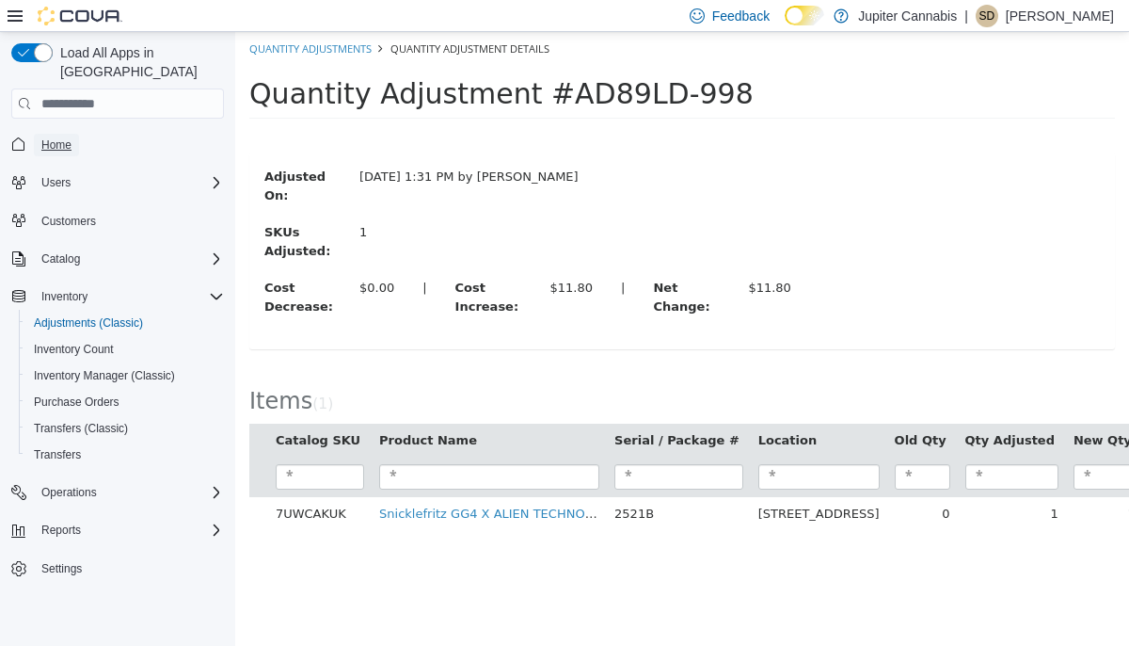
click at [38, 134] on link "Home" at bounding box center [56, 145] width 45 height 23
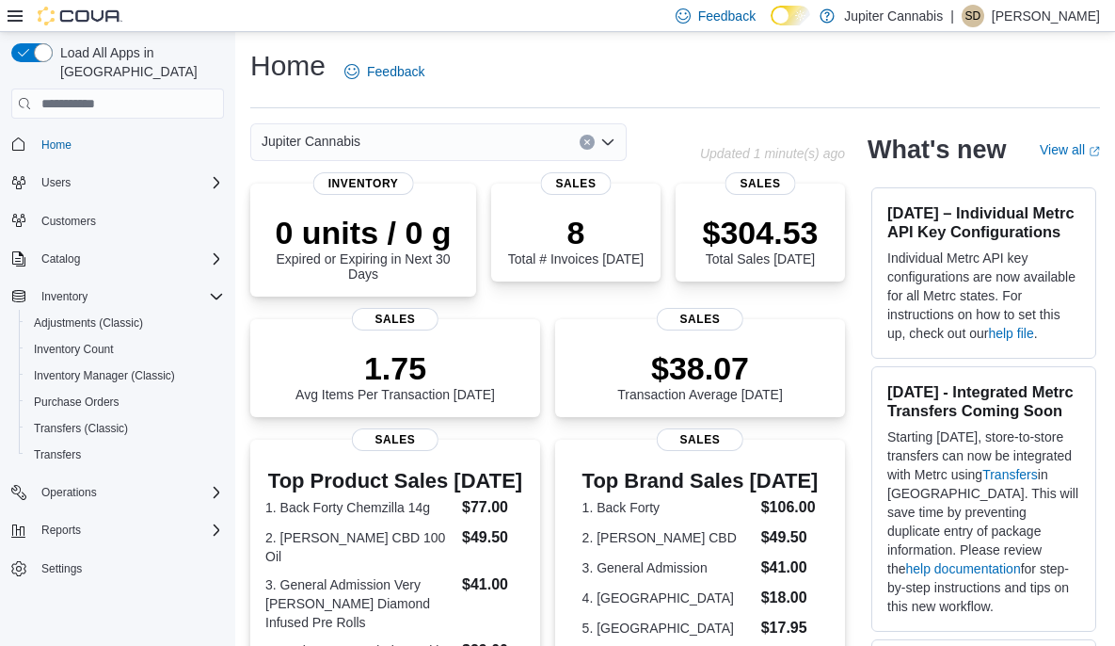
click at [1071, 9] on p "[PERSON_NAME]" at bounding box center [1046, 16] width 108 height 23
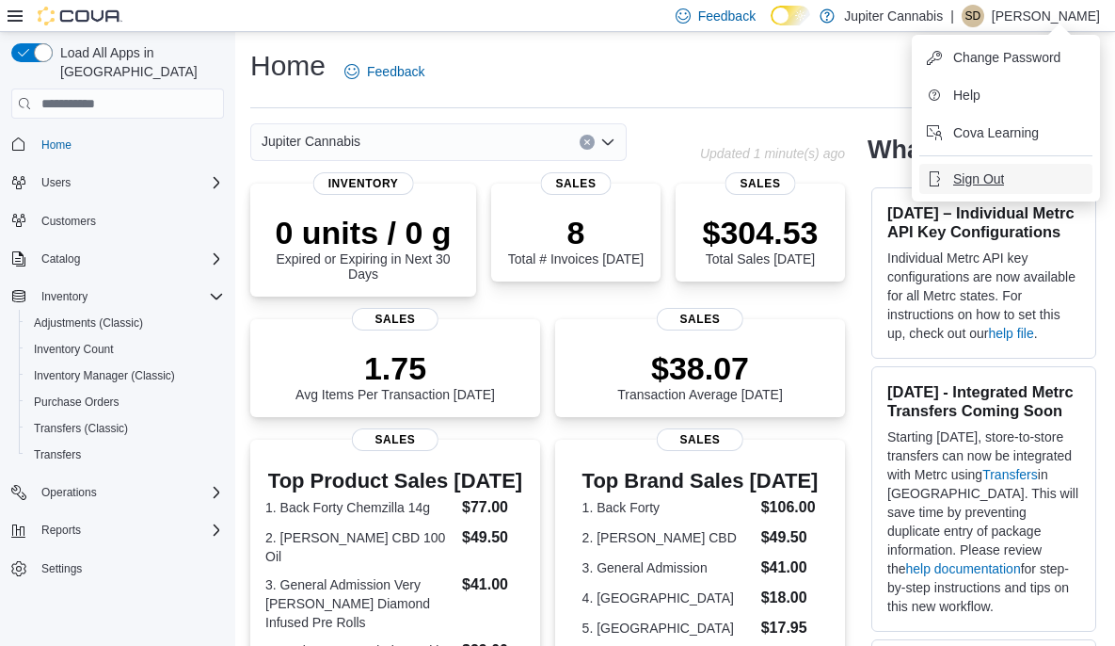
click at [1012, 180] on button "Sign Out" at bounding box center [1006, 179] width 173 height 30
